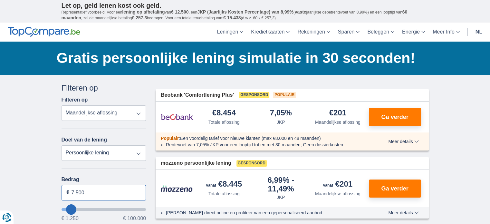
click at [87, 190] on input "7.500" at bounding box center [104, 192] width 85 height 15
type input "7"
type input "6.000"
type input "6250"
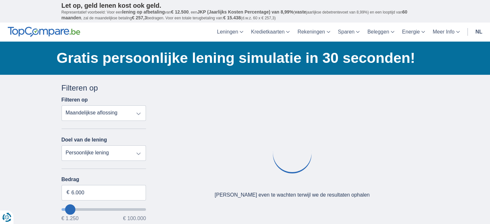
click at [139, 112] on select "Totale aflossing JKP Maandelijkse aflossing" at bounding box center [104, 112] width 85 height 15
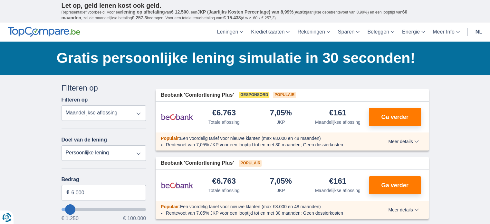
click at [62, 105] on select "Totale aflossing JKP Maandelijkse aflossing" at bounding box center [104, 112] width 85 height 15
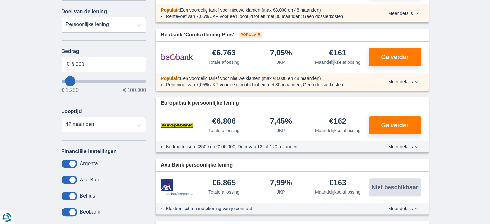
scroll to position [129, 0]
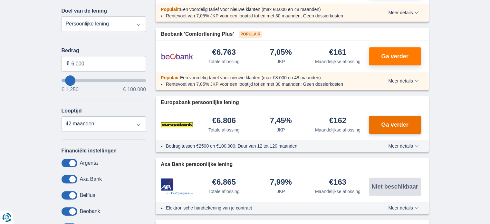
click at [396, 123] on span "Ga verder" at bounding box center [394, 125] width 27 height 6
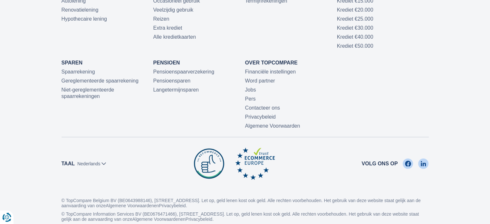
scroll to position [1949, 0]
